Goal: Transaction & Acquisition: Purchase product/service

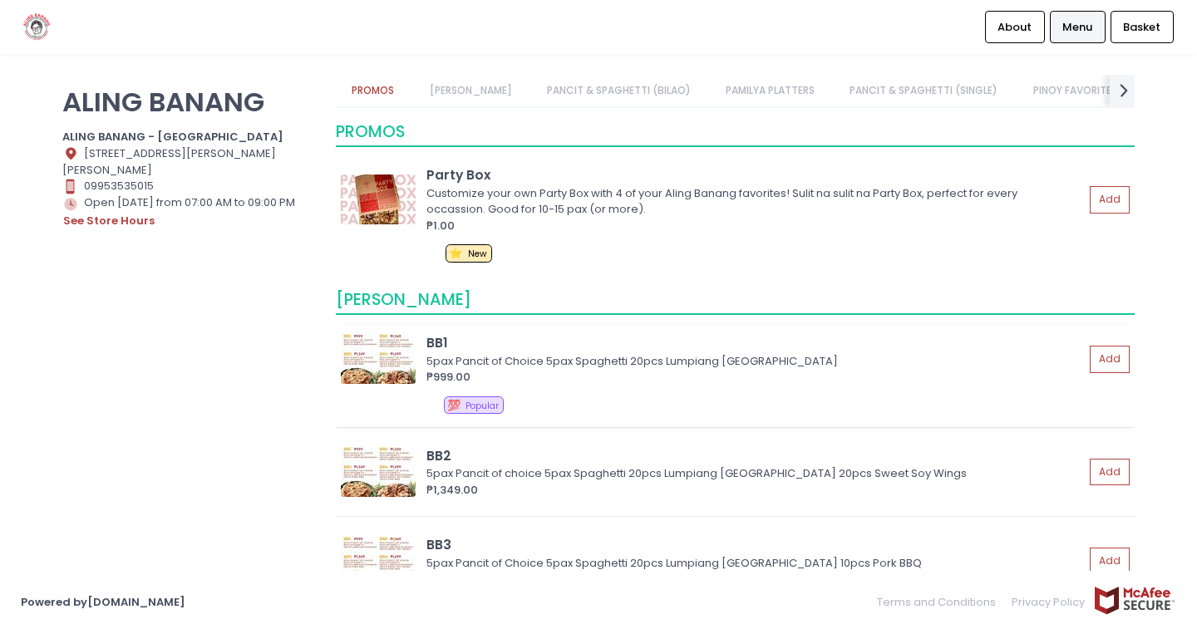
click at [381, 354] on img at bounding box center [378, 359] width 75 height 50
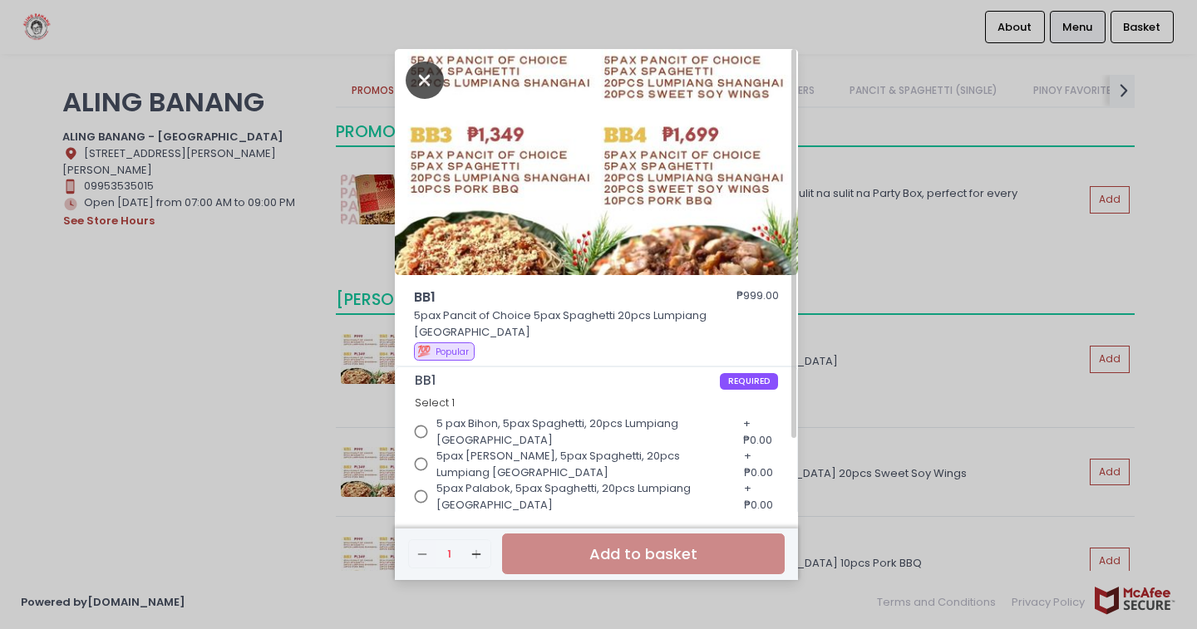
click at [427, 71] on icon "Close" at bounding box center [425, 80] width 38 height 37
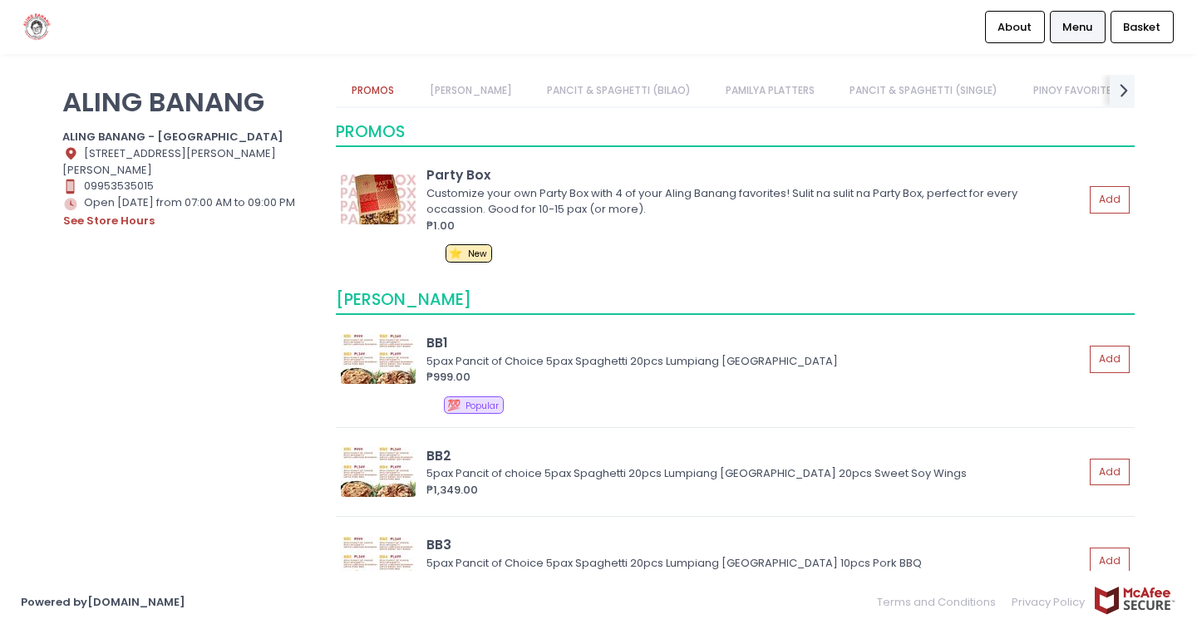
click at [459, 91] on link "[PERSON_NAME]" at bounding box center [470, 91] width 115 height 32
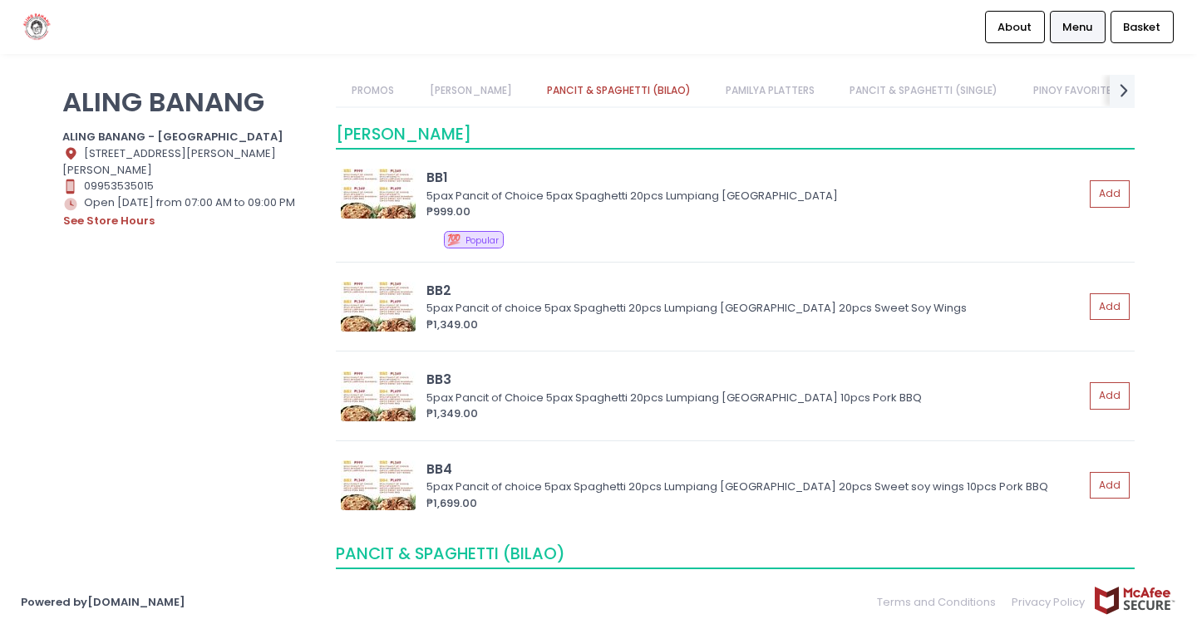
scroll to position [168, 0]
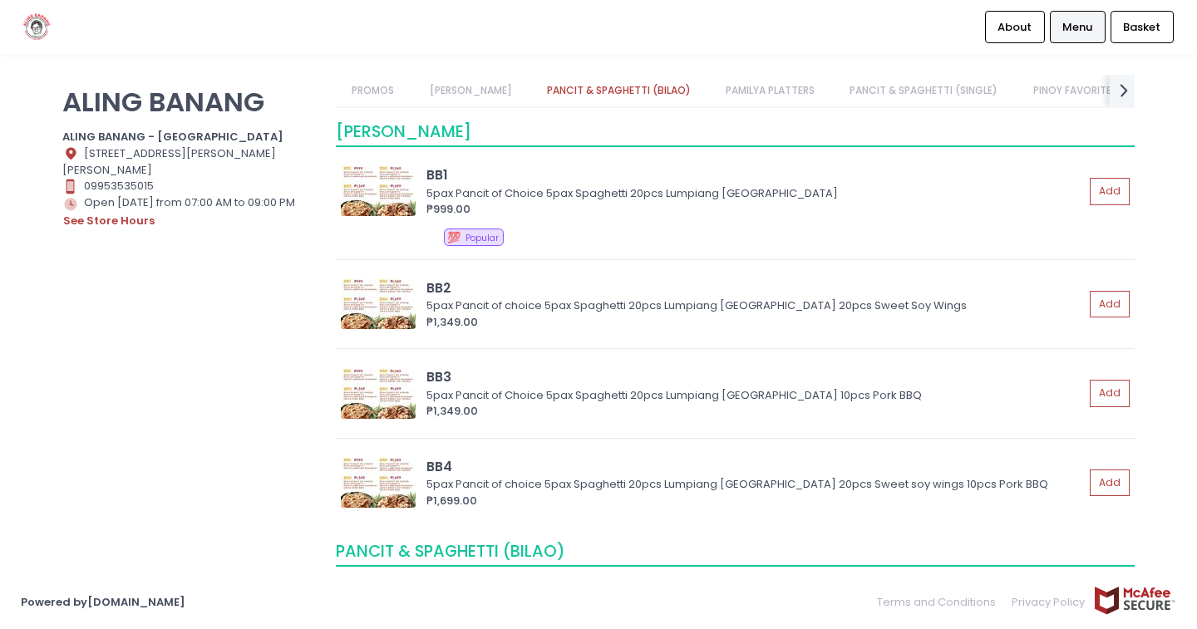
click at [599, 89] on link "PANCIT & SPAGHETTI (BILAO)" at bounding box center [618, 91] width 176 height 32
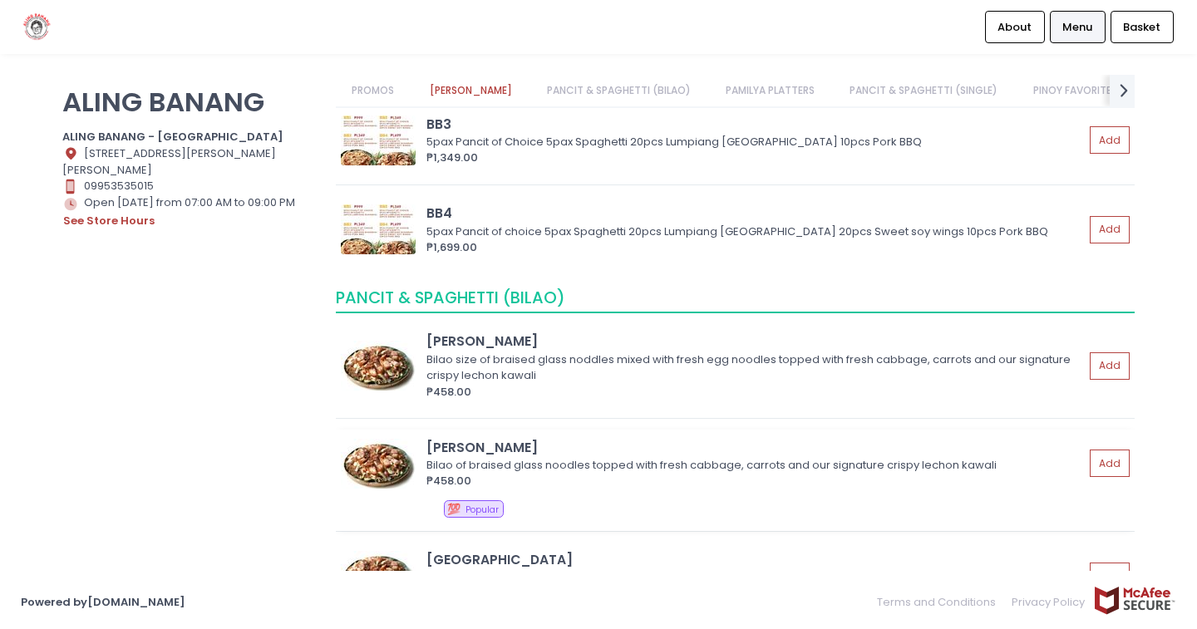
scroll to position [505, 0]
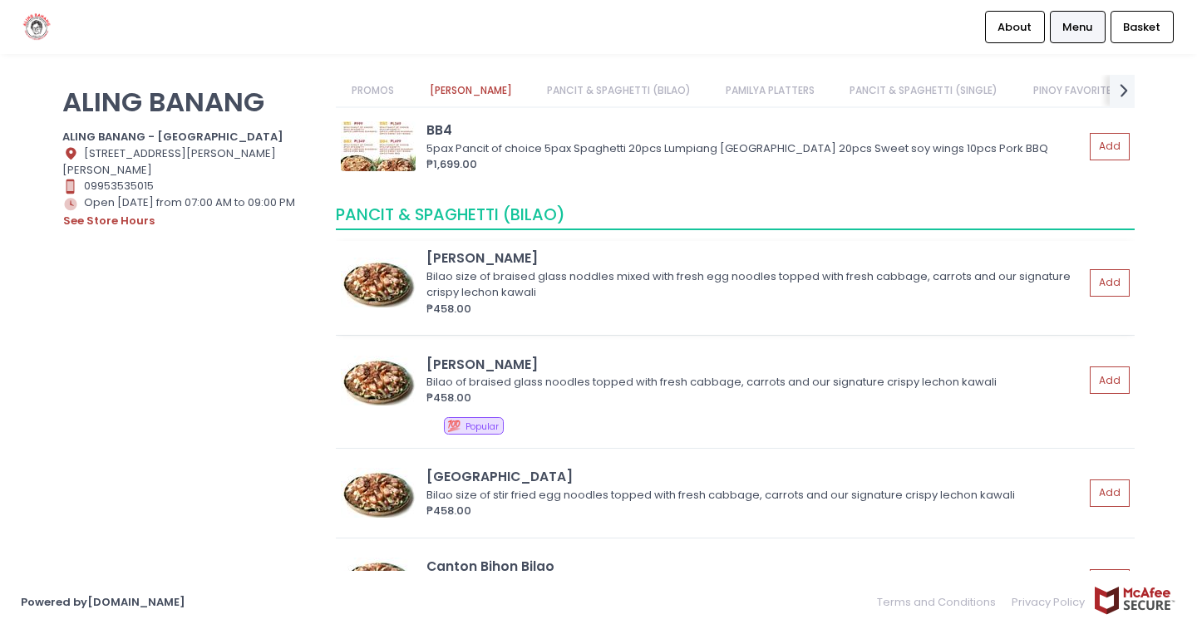
click at [364, 287] on img at bounding box center [378, 283] width 75 height 50
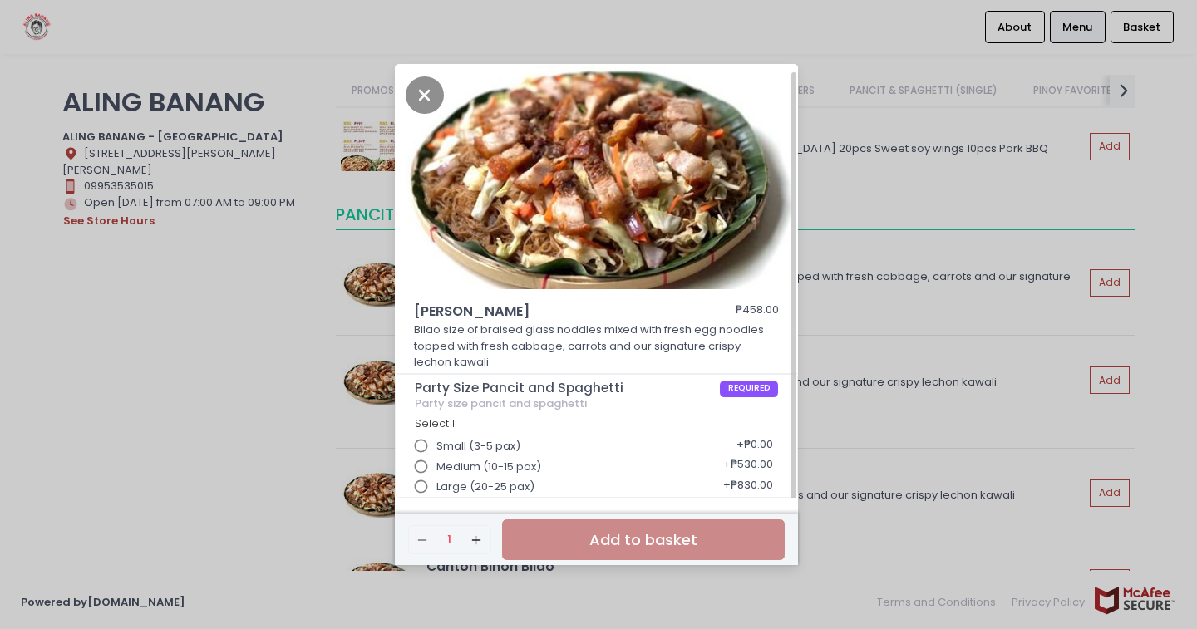
scroll to position [4, 0]
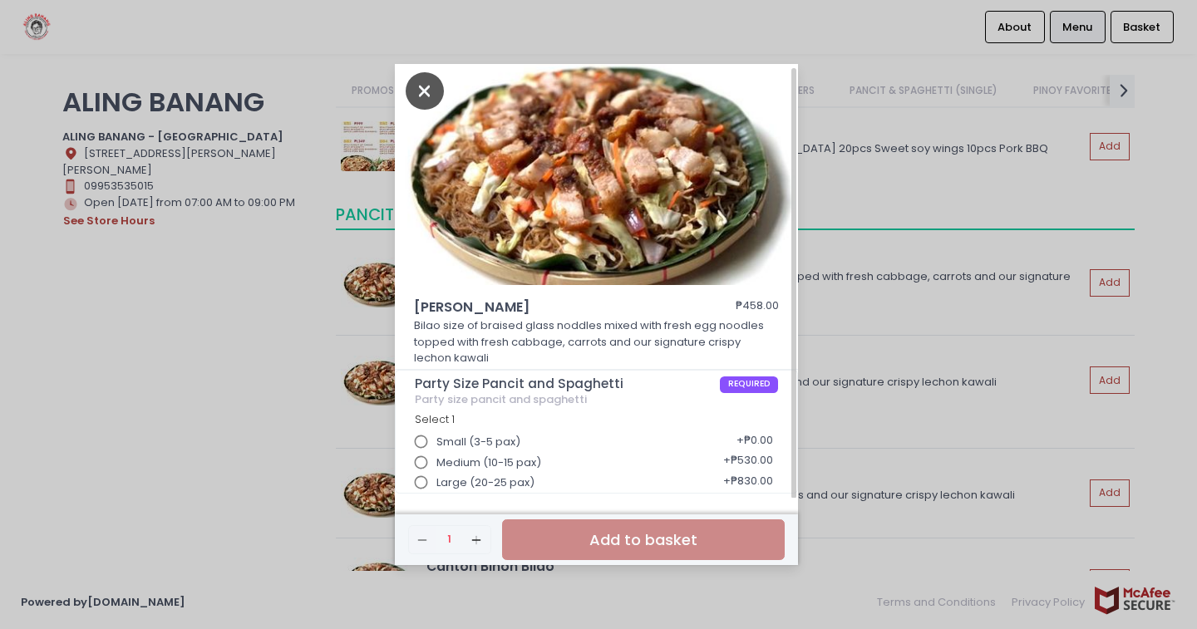
click at [417, 90] on icon "Close" at bounding box center [425, 90] width 38 height 37
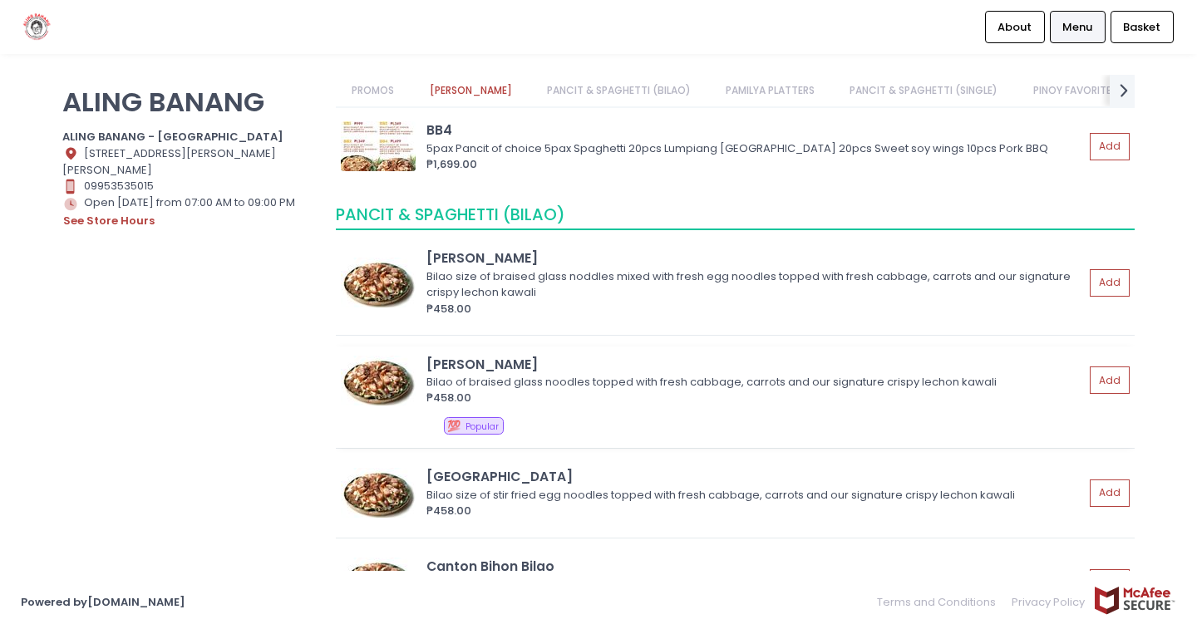
scroll to position [588, 0]
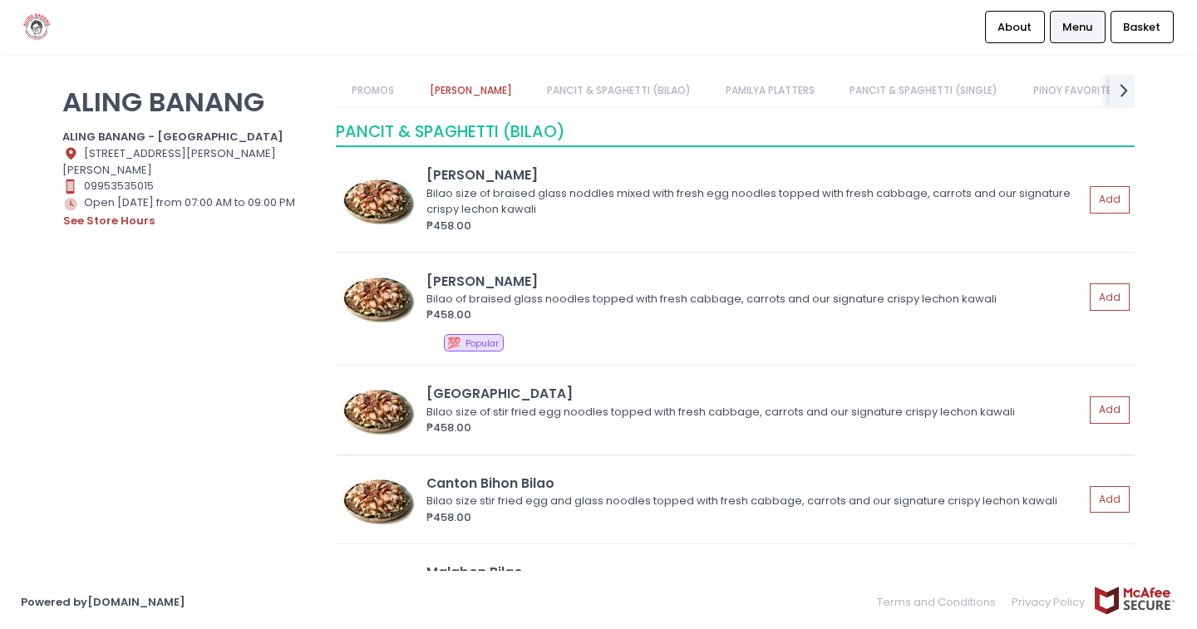
click at [377, 412] on img at bounding box center [378, 410] width 75 height 50
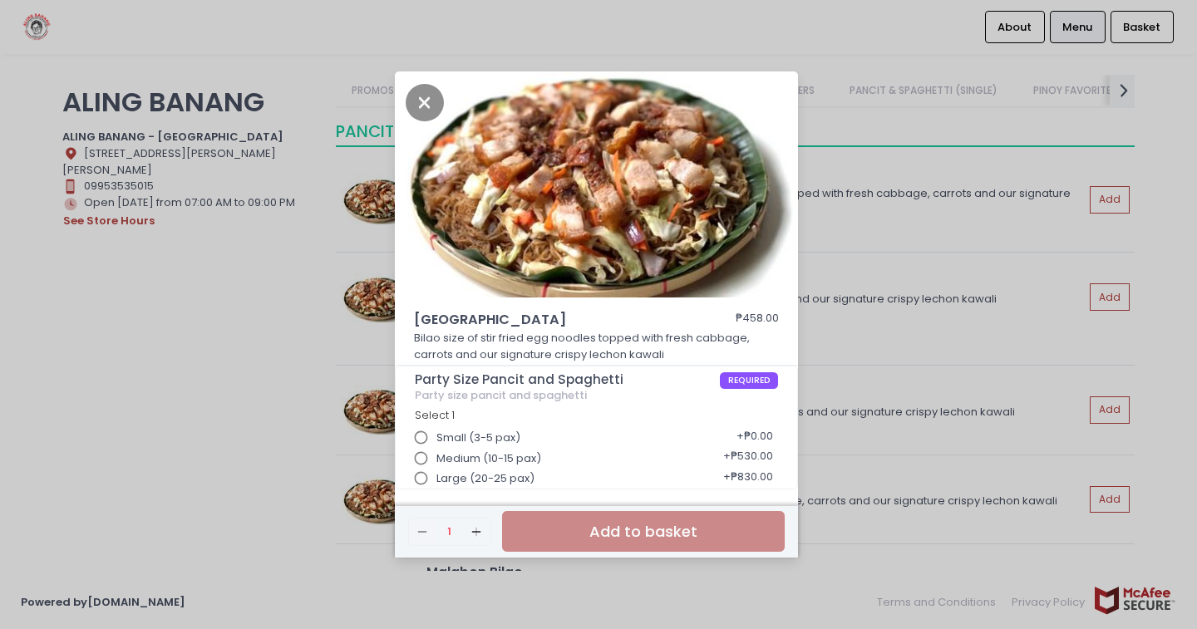
click at [266, 410] on div "Canton ₱458.00 Bilao size of stir fried egg noodles topped with fresh cabbage, …" at bounding box center [598, 314] width 1197 height 629
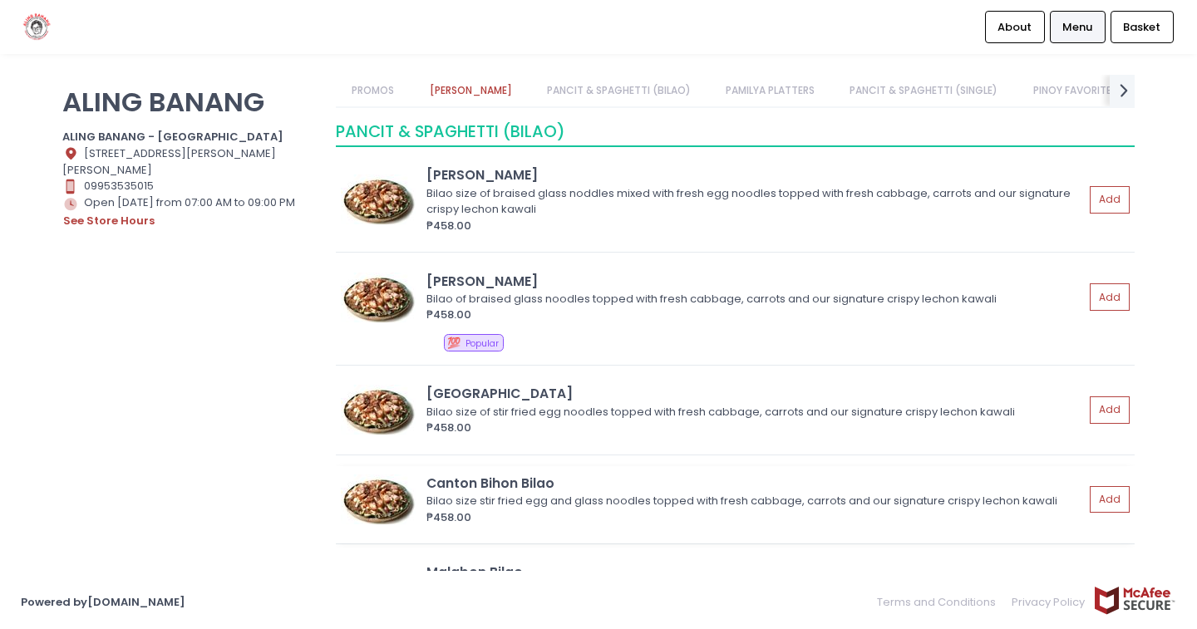
click at [380, 499] on img at bounding box center [378, 500] width 75 height 50
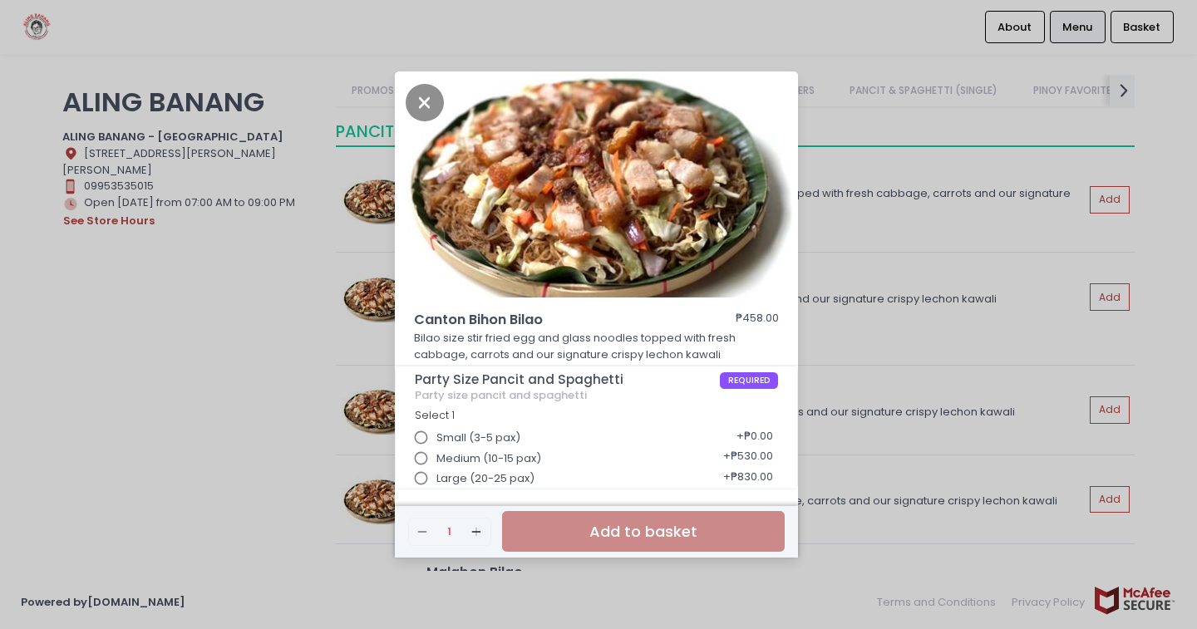
click at [303, 384] on div "Canton Bihon Bilao ₱458.00 Bilao size stir fried egg and glass noodles topped w…" at bounding box center [598, 314] width 1197 height 629
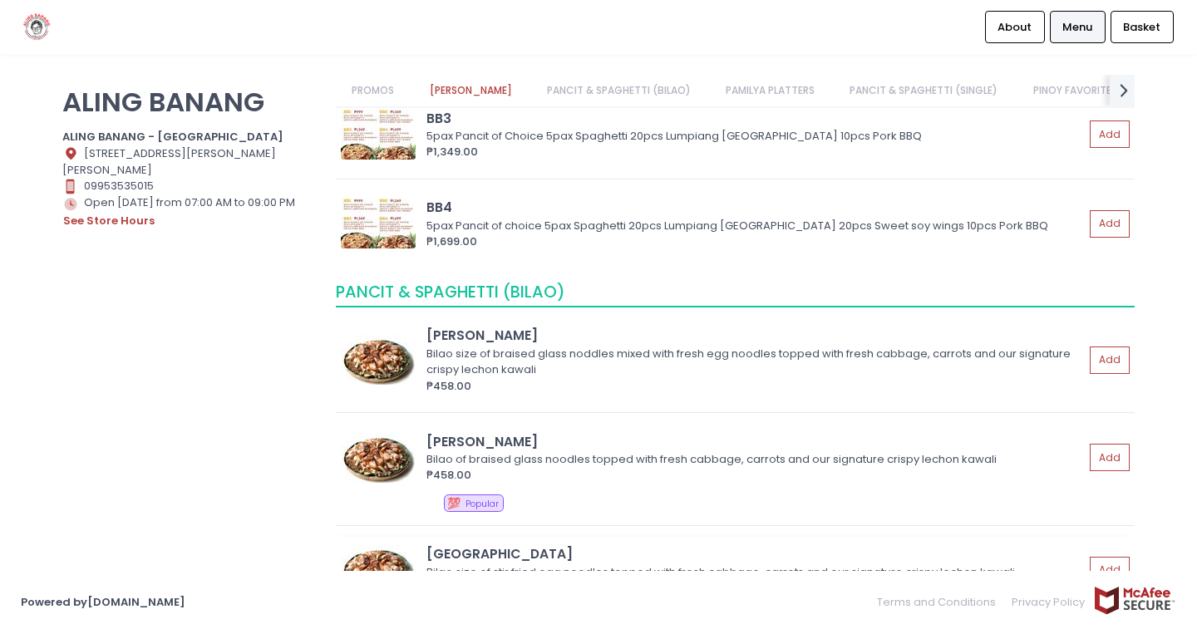
scroll to position [422, 0]
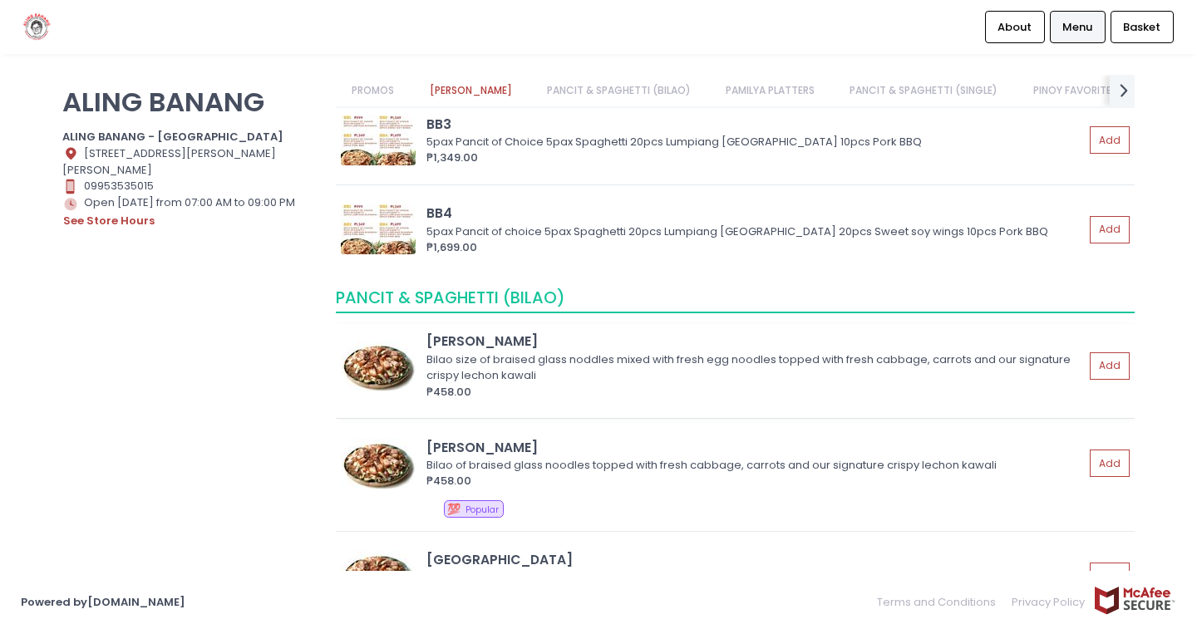
click at [382, 367] on img at bounding box center [378, 366] width 75 height 50
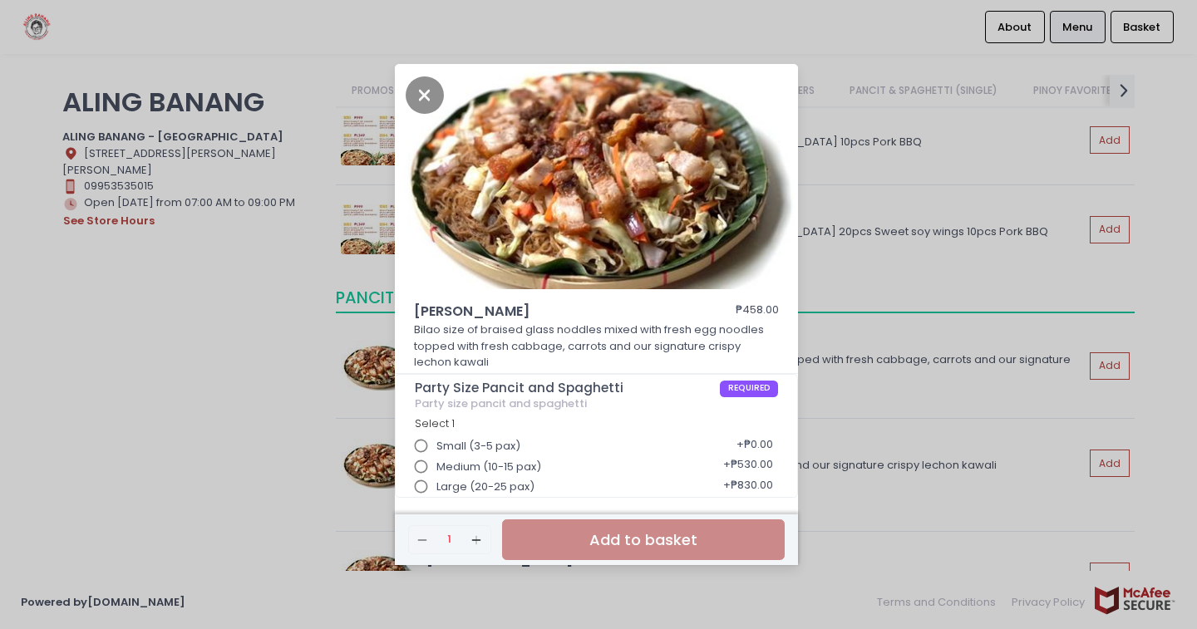
click at [159, 339] on div "[PERSON_NAME] Bilao ₱458.00 Bilao size of braised glass noddles mixed with fres…" at bounding box center [598, 314] width 1197 height 629
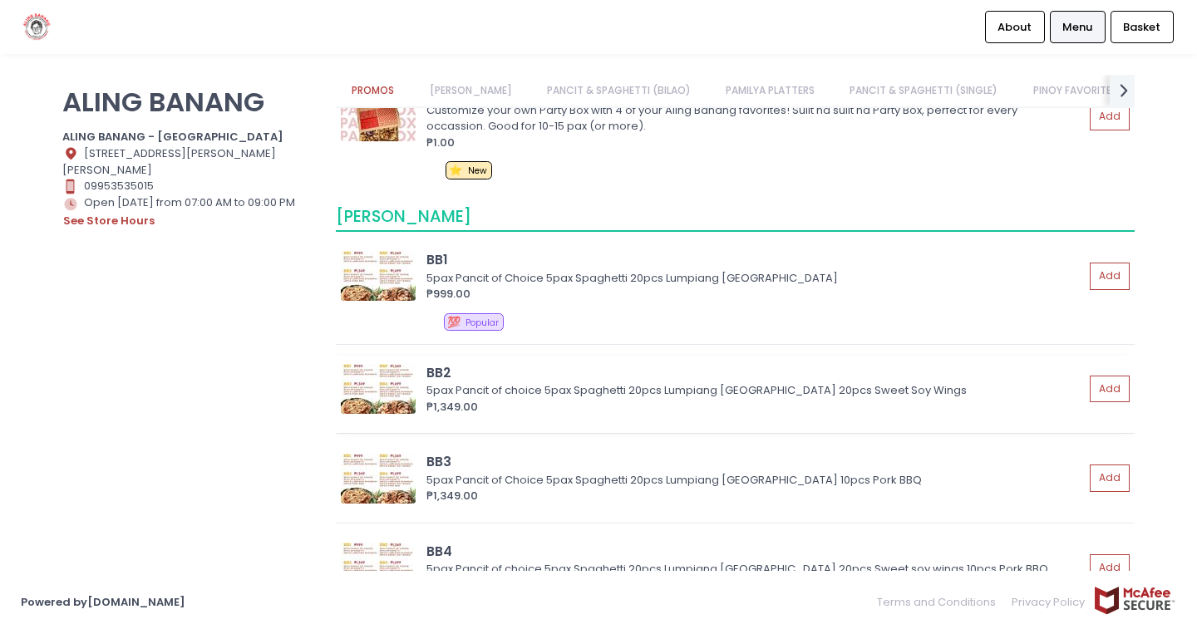
scroll to position [0, 0]
